Goal: Transaction & Acquisition: Obtain resource

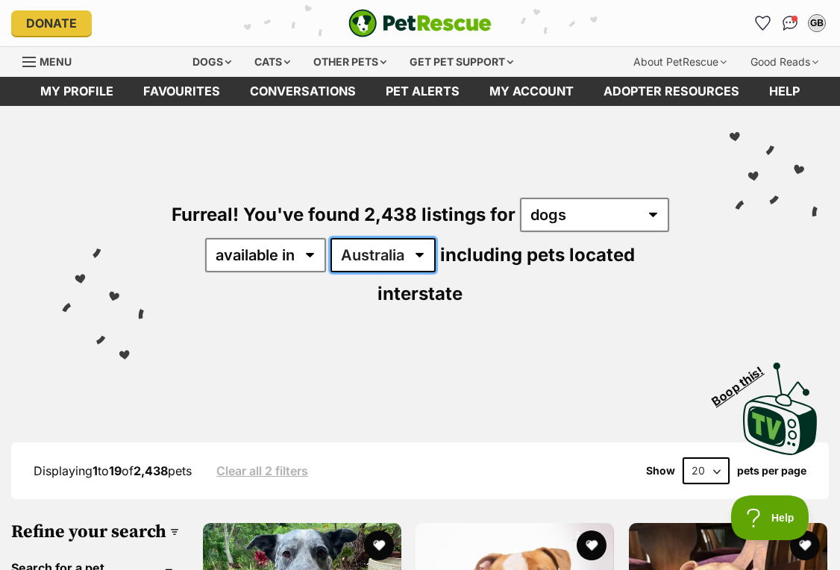
select select "QLD"
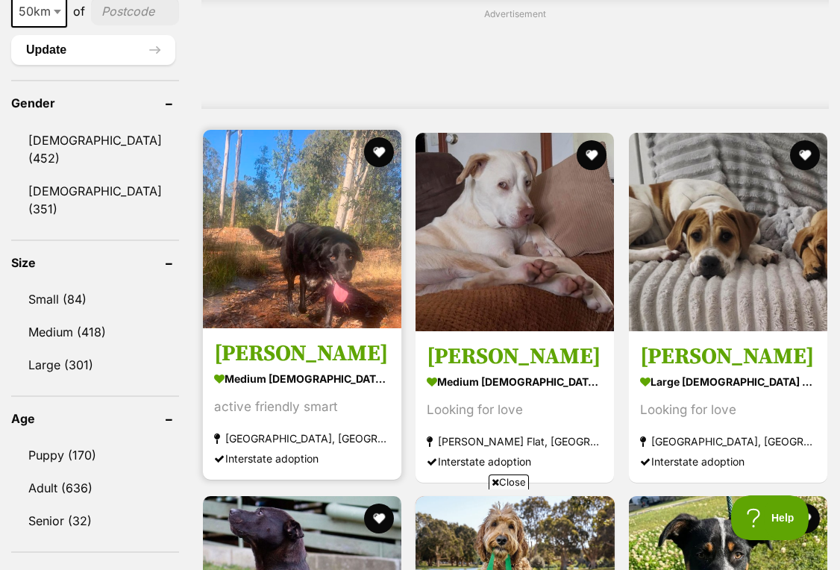
scroll to position [1264, 0]
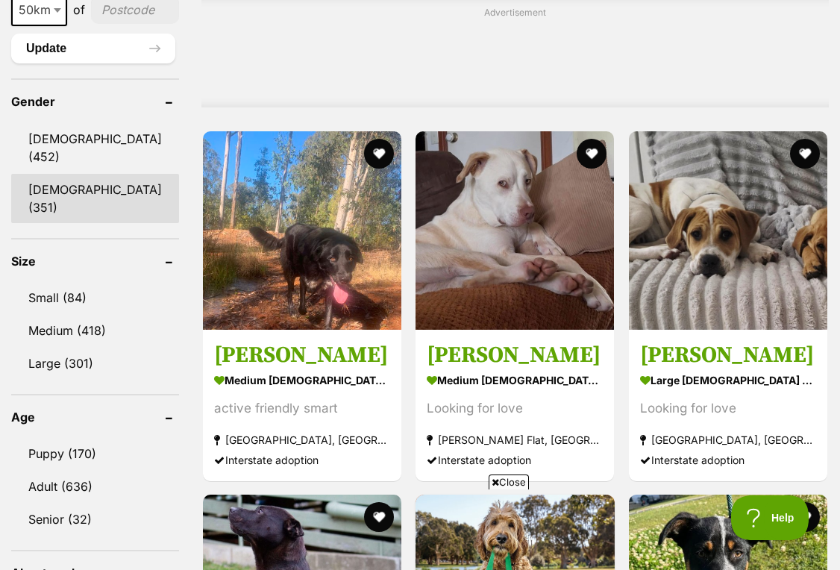
click at [90, 210] on link "Female (351)" at bounding box center [95, 198] width 168 height 49
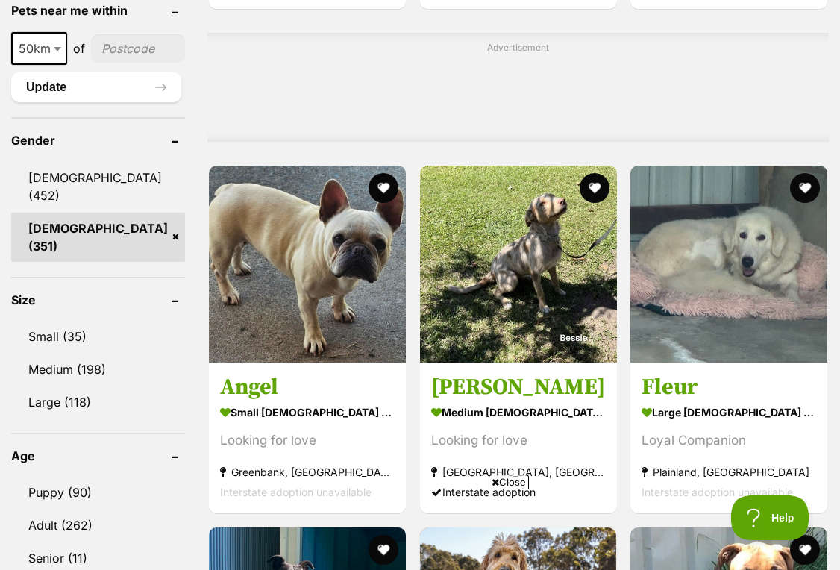
scroll to position [1228, 0]
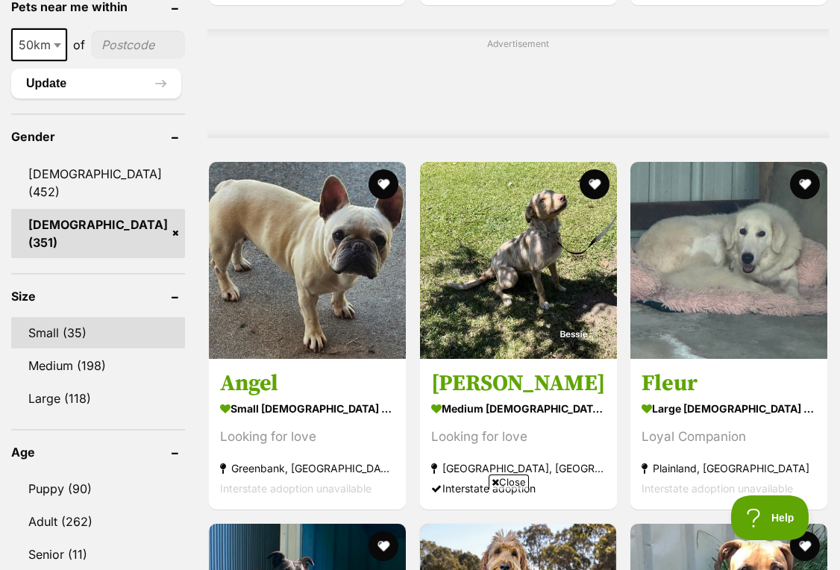
click at [69, 335] on link "Small (35)" at bounding box center [98, 332] width 174 height 31
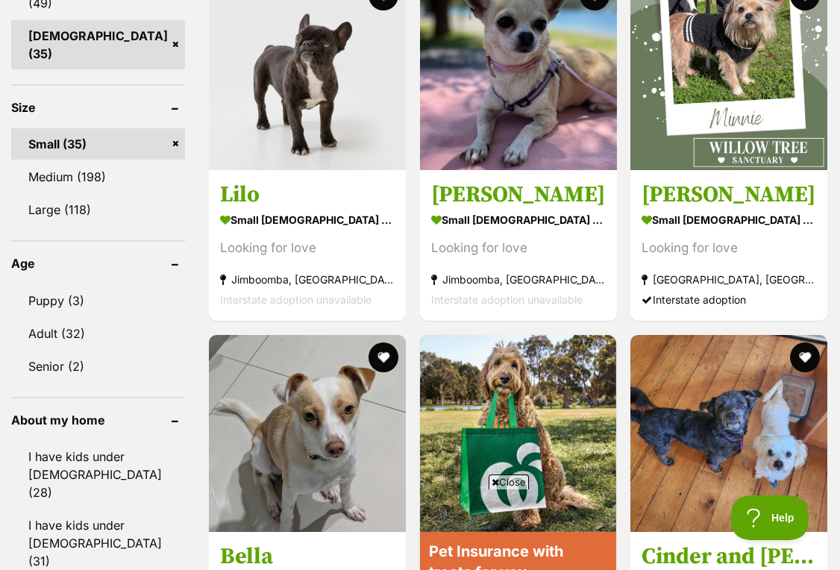
scroll to position [1427, 0]
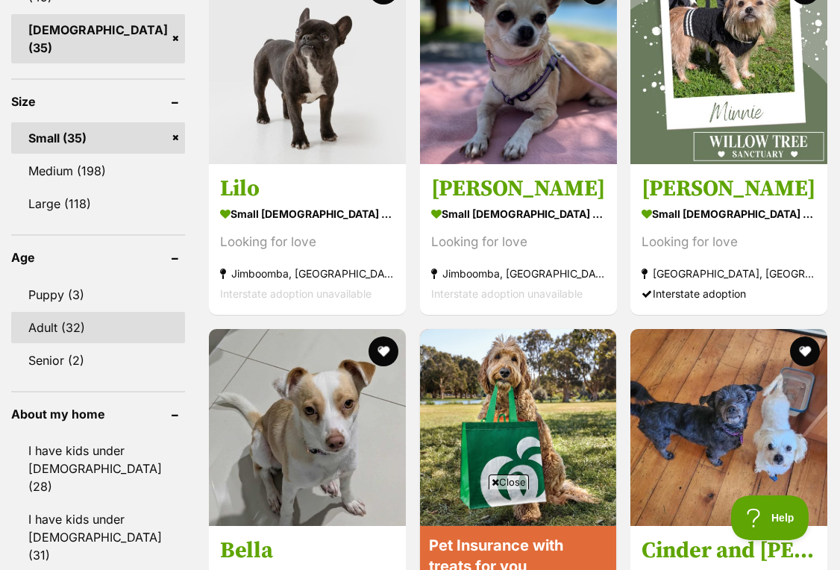
click at [51, 323] on link "Adult (32)" at bounding box center [98, 327] width 174 height 31
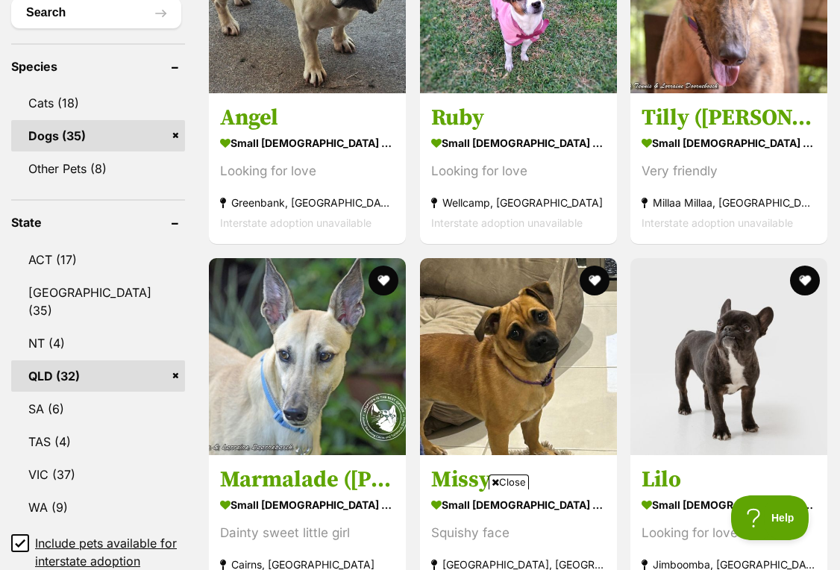
scroll to position [692, 0]
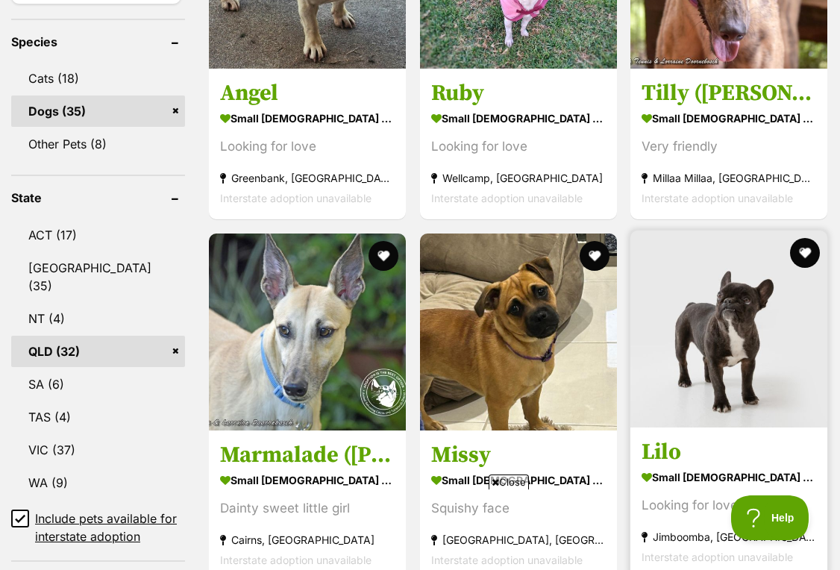
click at [732, 326] on img at bounding box center [729, 329] width 197 height 197
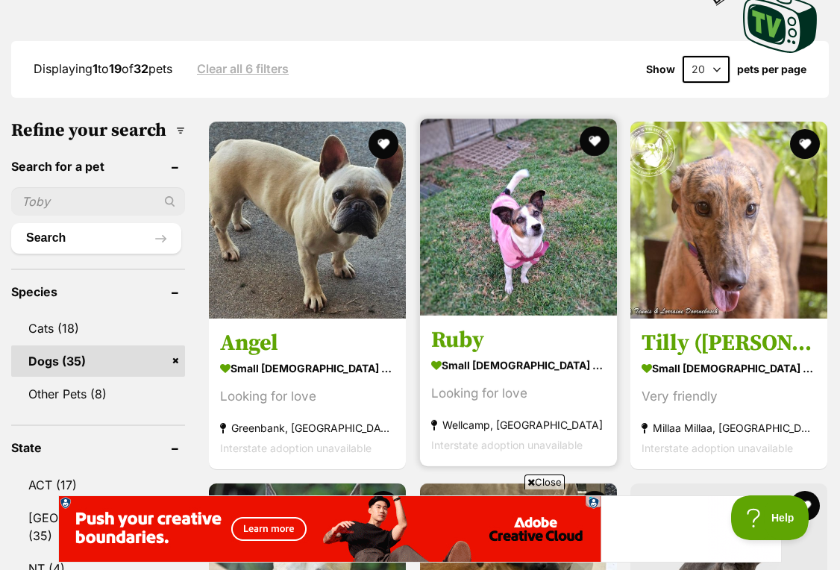
scroll to position [438, 0]
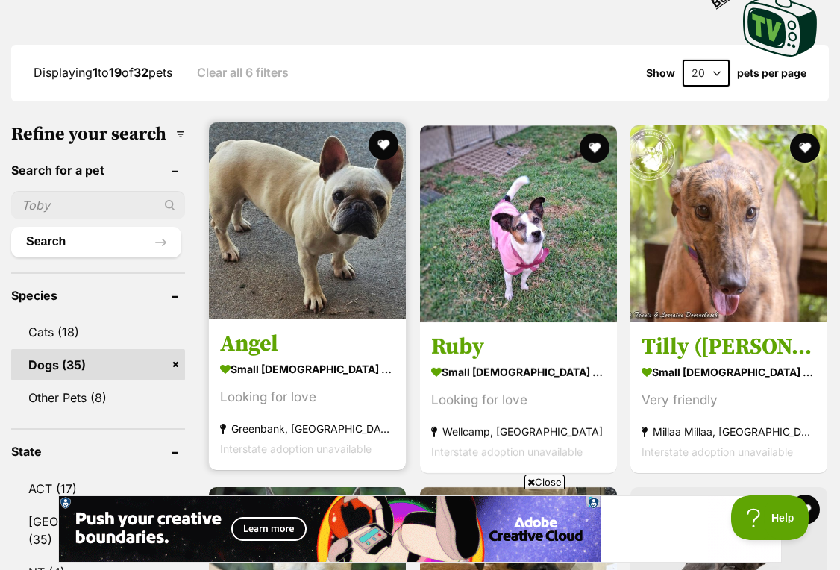
click at [255, 196] on img at bounding box center [307, 220] width 197 height 197
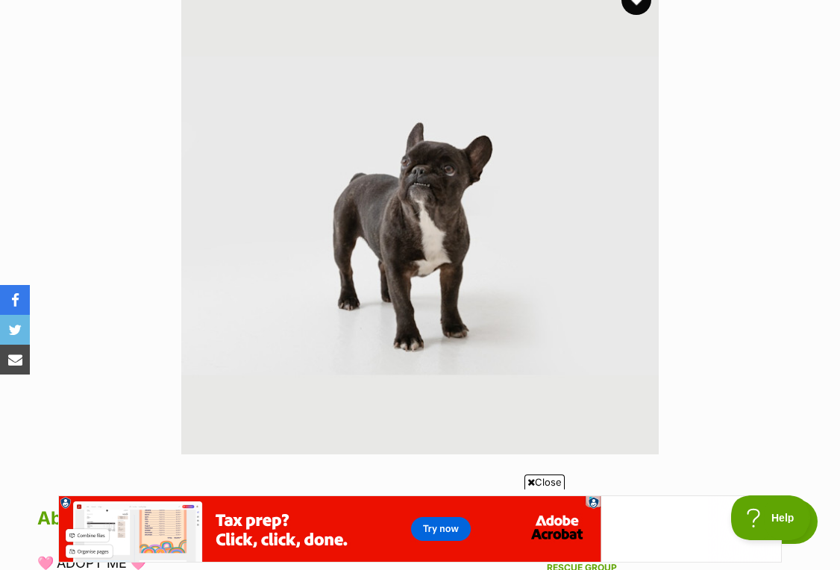
click at [423, 193] on img at bounding box center [420, 217] width 478 height 478
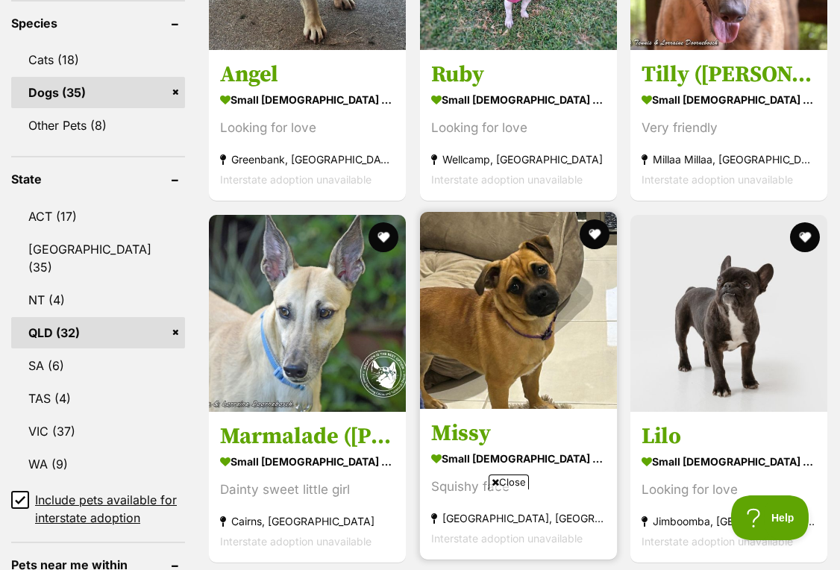
scroll to position [817, 0]
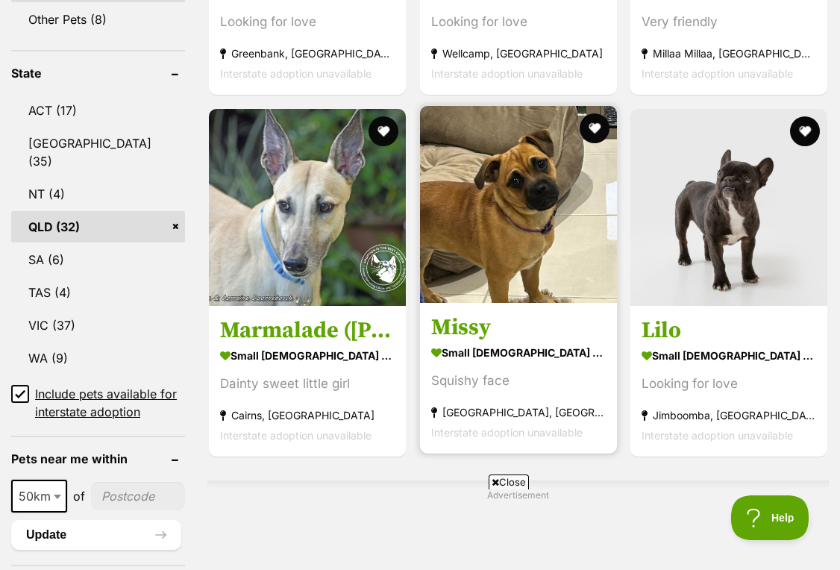
click at [484, 235] on img at bounding box center [518, 204] width 197 height 197
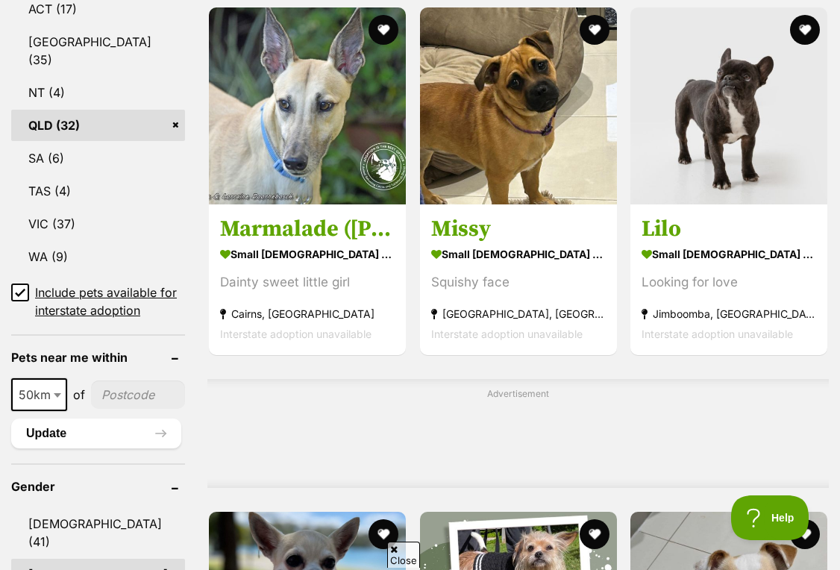
scroll to position [1336, 0]
